Goal: Navigation & Orientation: Find specific page/section

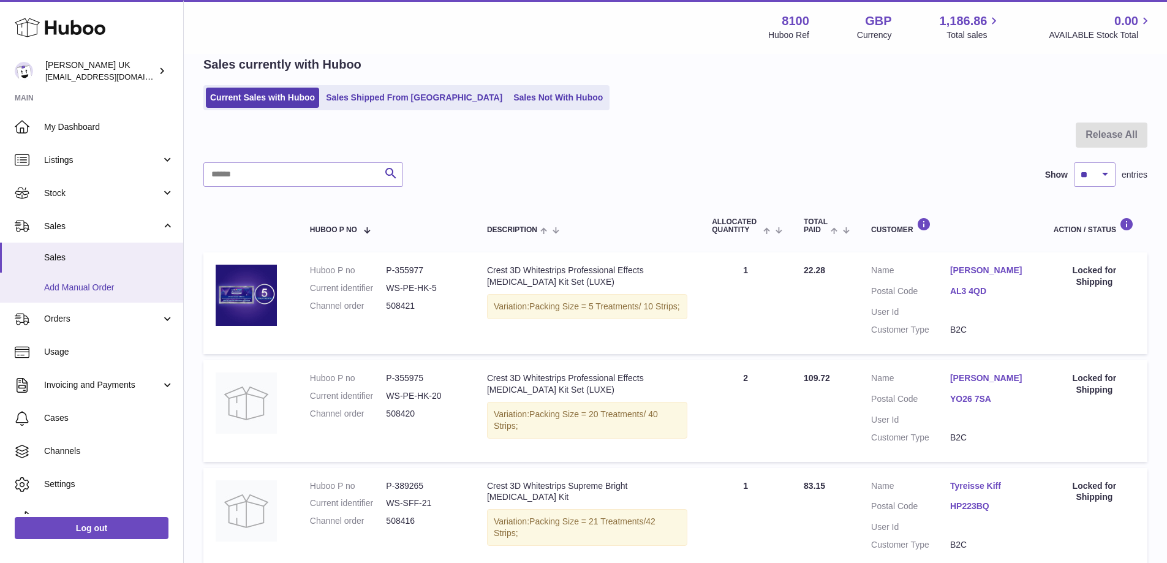
scroll to position [20, 0]
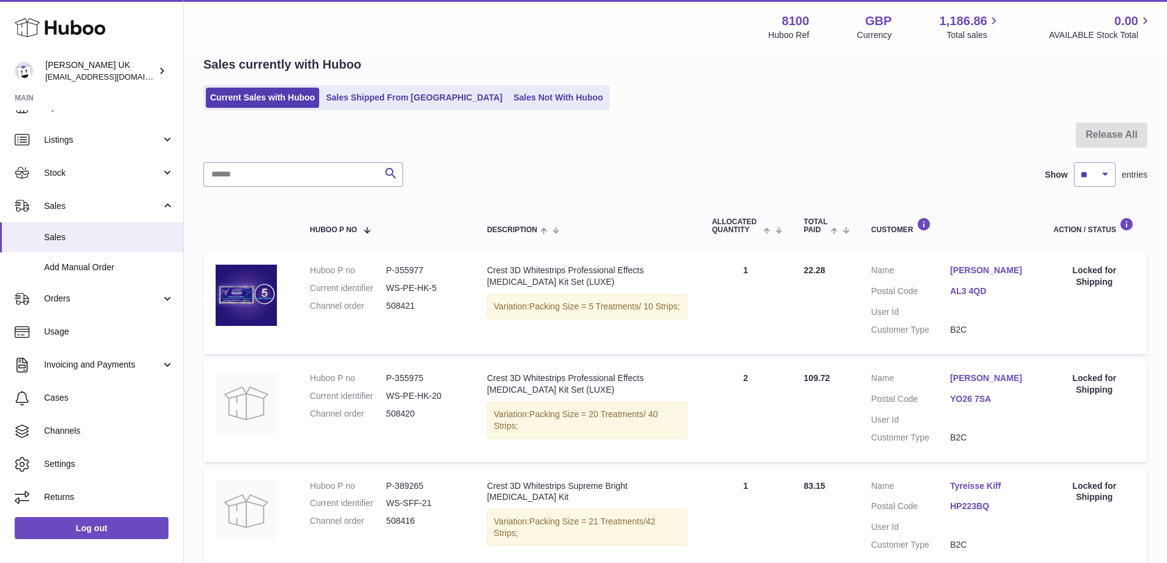
drag, startPoint x: 820, startPoint y: 295, endPoint x: 550, endPoint y: 351, distance: 275.4
click at [577, 352] on tr "Huboo P no P-355977 Current identifier WS-PE-HK-5 Channel order 508421 Descript…" at bounding box center [675, 303] width 944 height 102
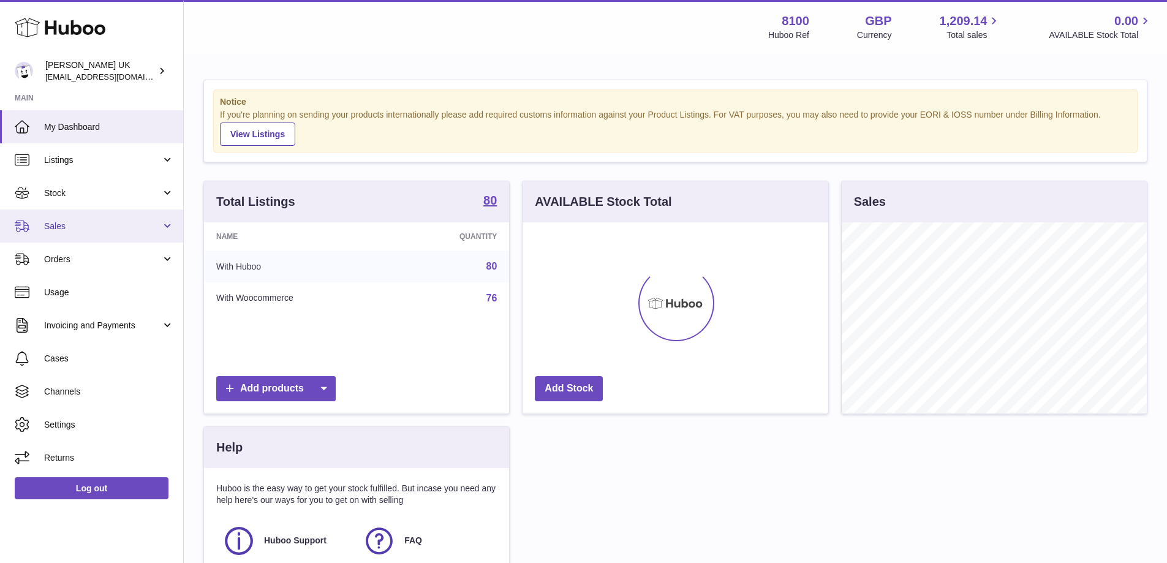
scroll to position [191, 306]
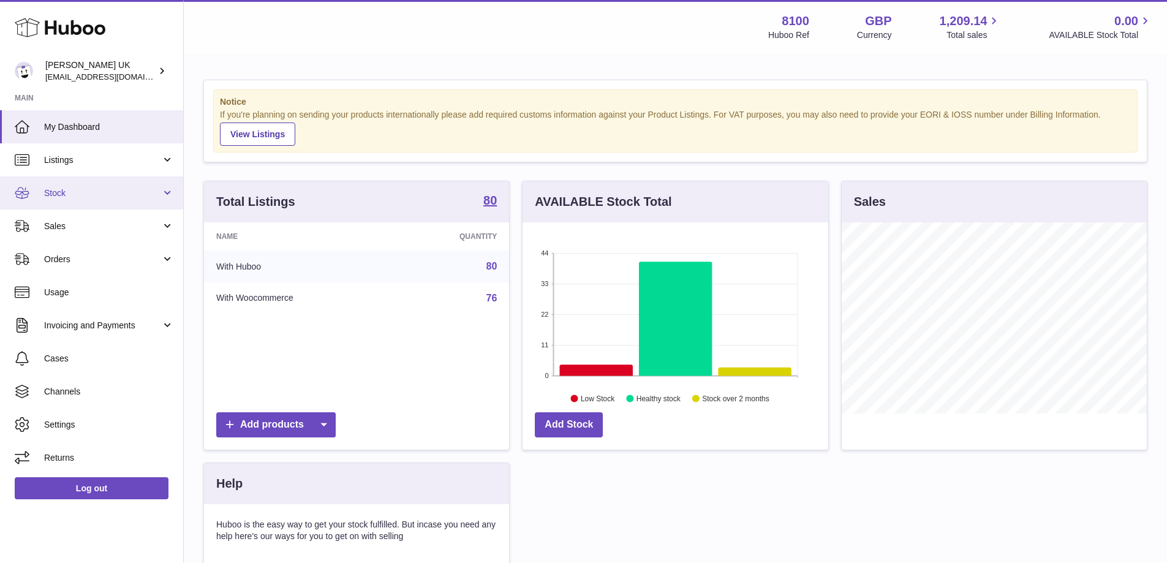
drag, startPoint x: 172, startPoint y: 194, endPoint x: 162, endPoint y: 192, distance: 10.1
click at [171, 195] on link "Stock" at bounding box center [91, 192] width 183 height 33
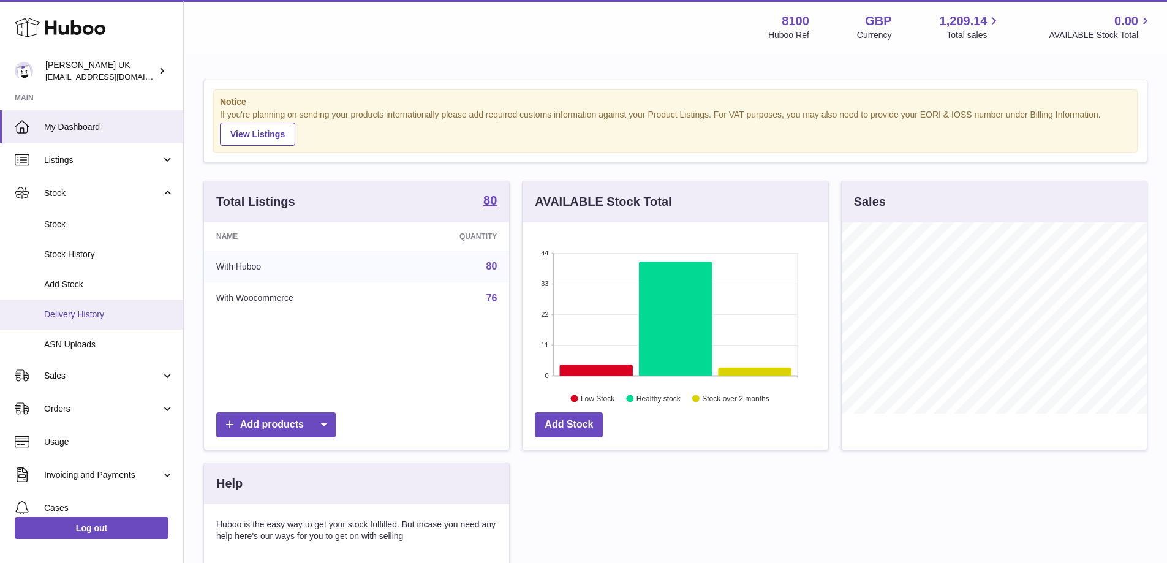
click at [115, 309] on span "Delivery History" at bounding box center [109, 315] width 130 height 12
